Goal: Use online tool/utility

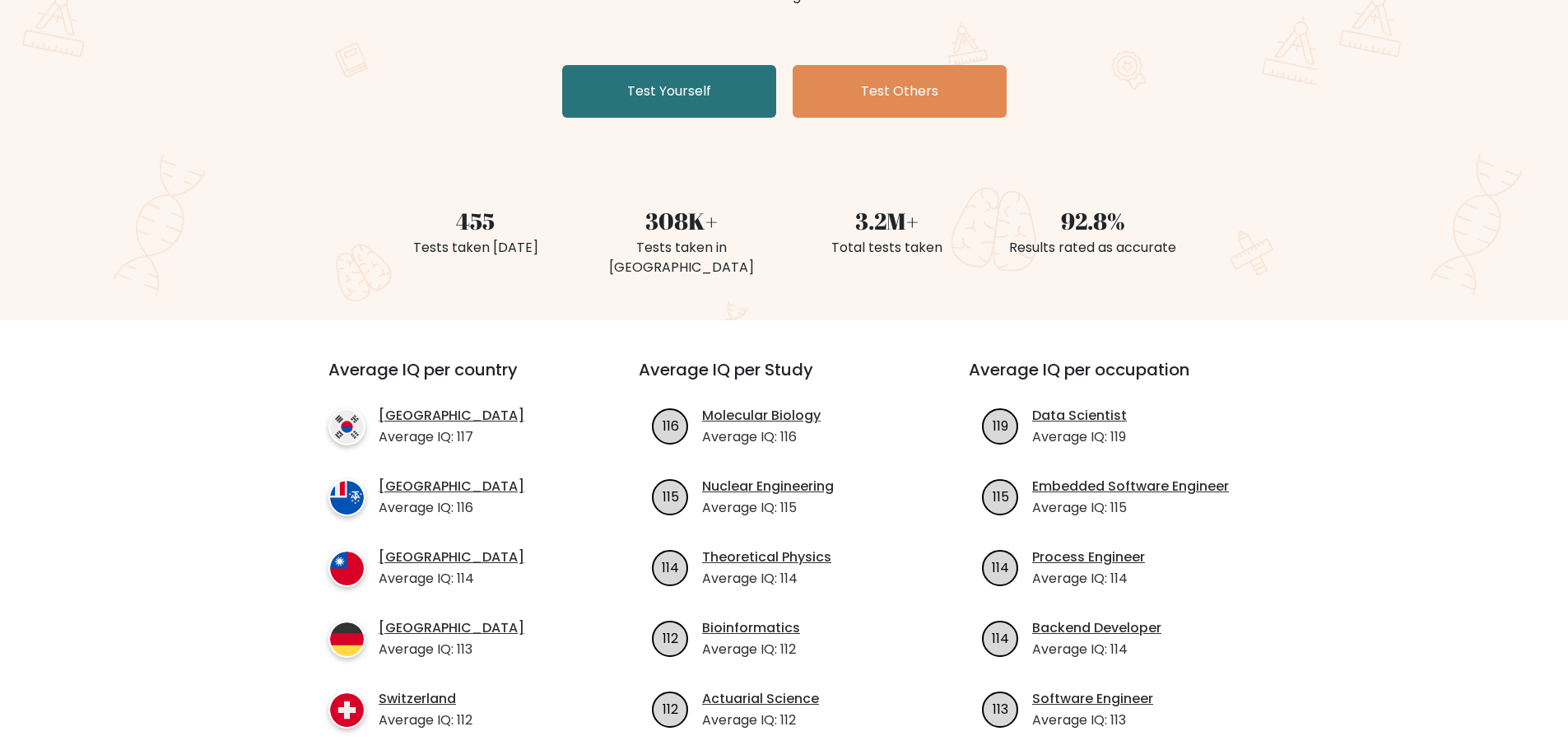
scroll to position [247, 0]
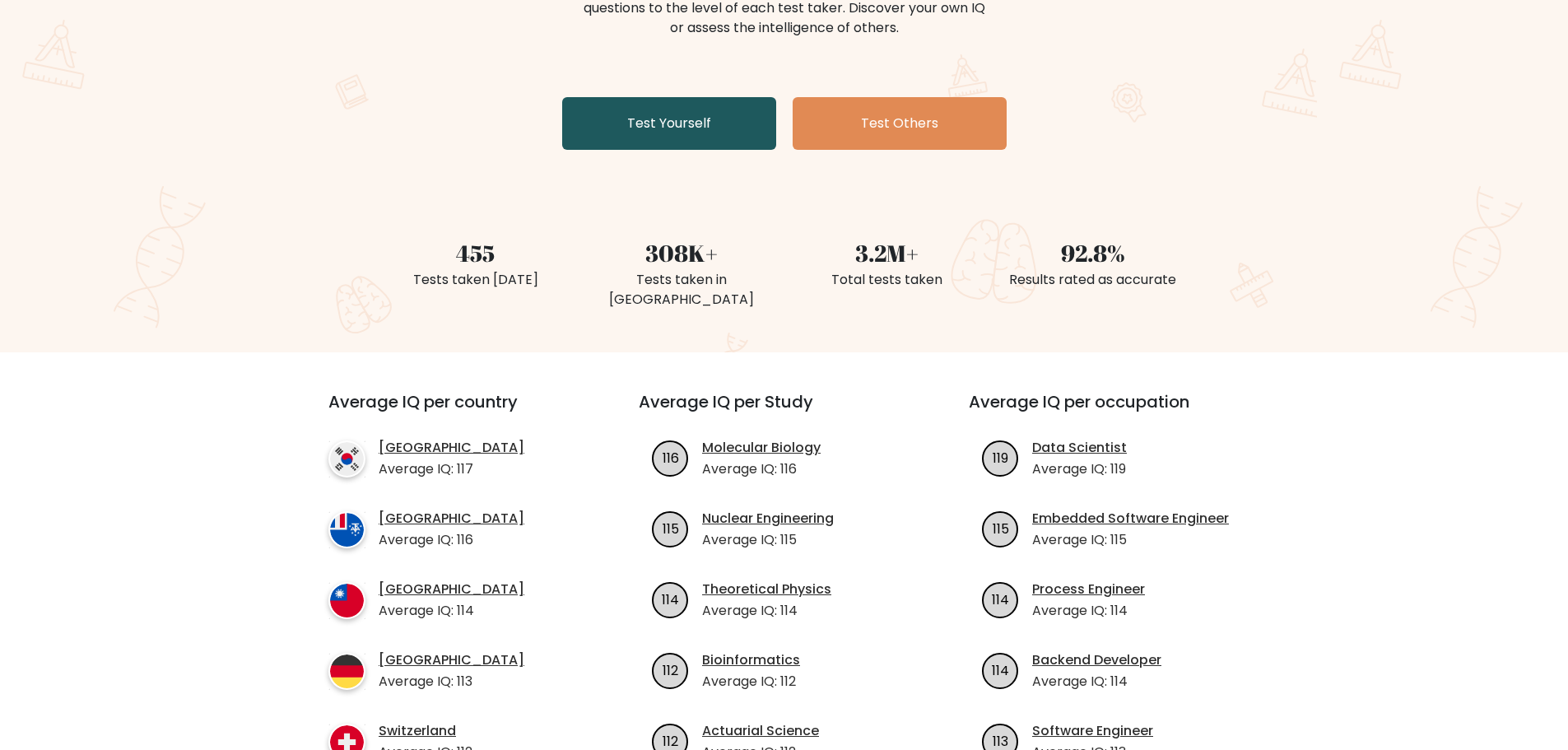
click at [684, 139] on link "Test Yourself" at bounding box center [669, 123] width 214 height 53
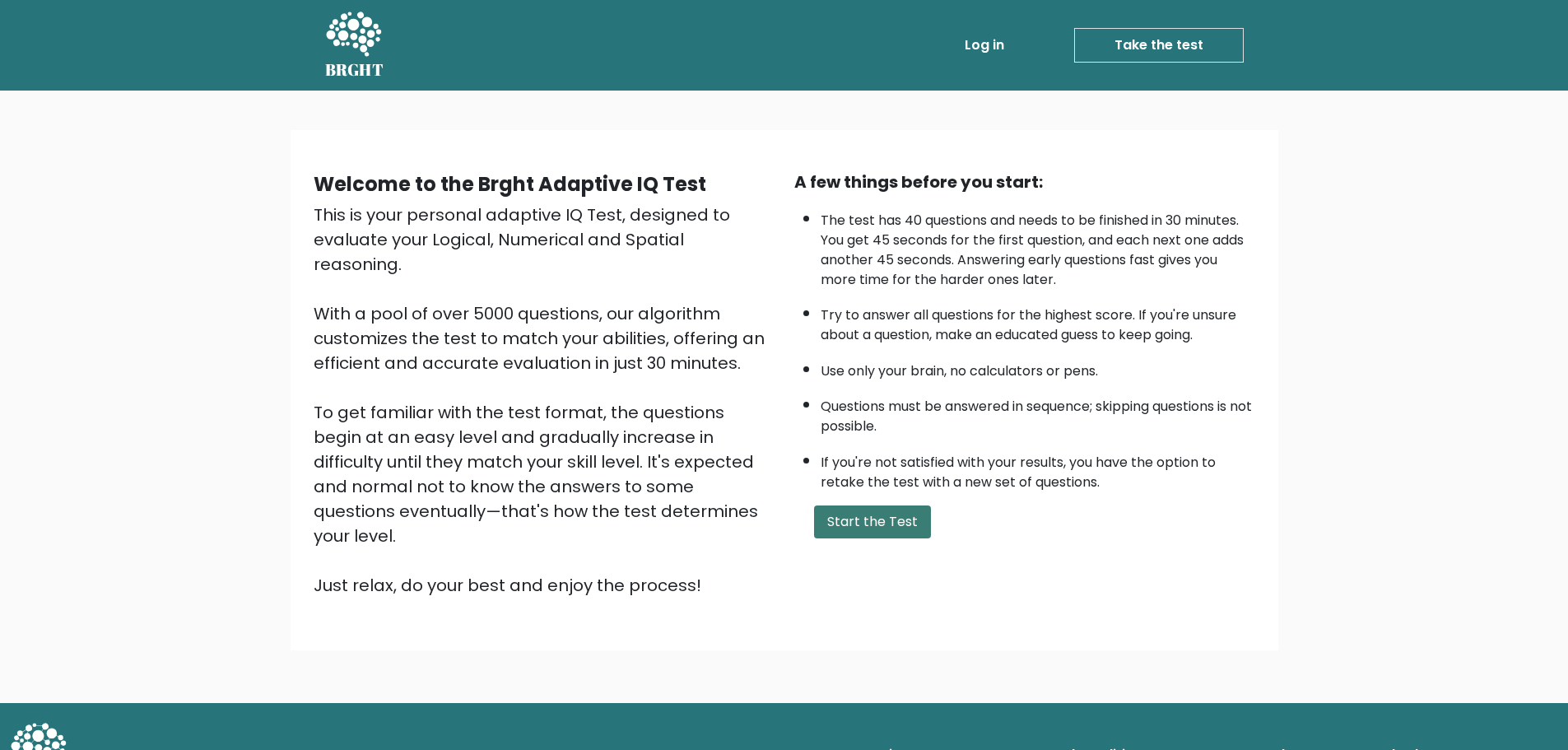
click at [894, 512] on button "Start the Test" at bounding box center [872, 521] width 117 height 33
